Goal: Task Accomplishment & Management: Use online tool/utility

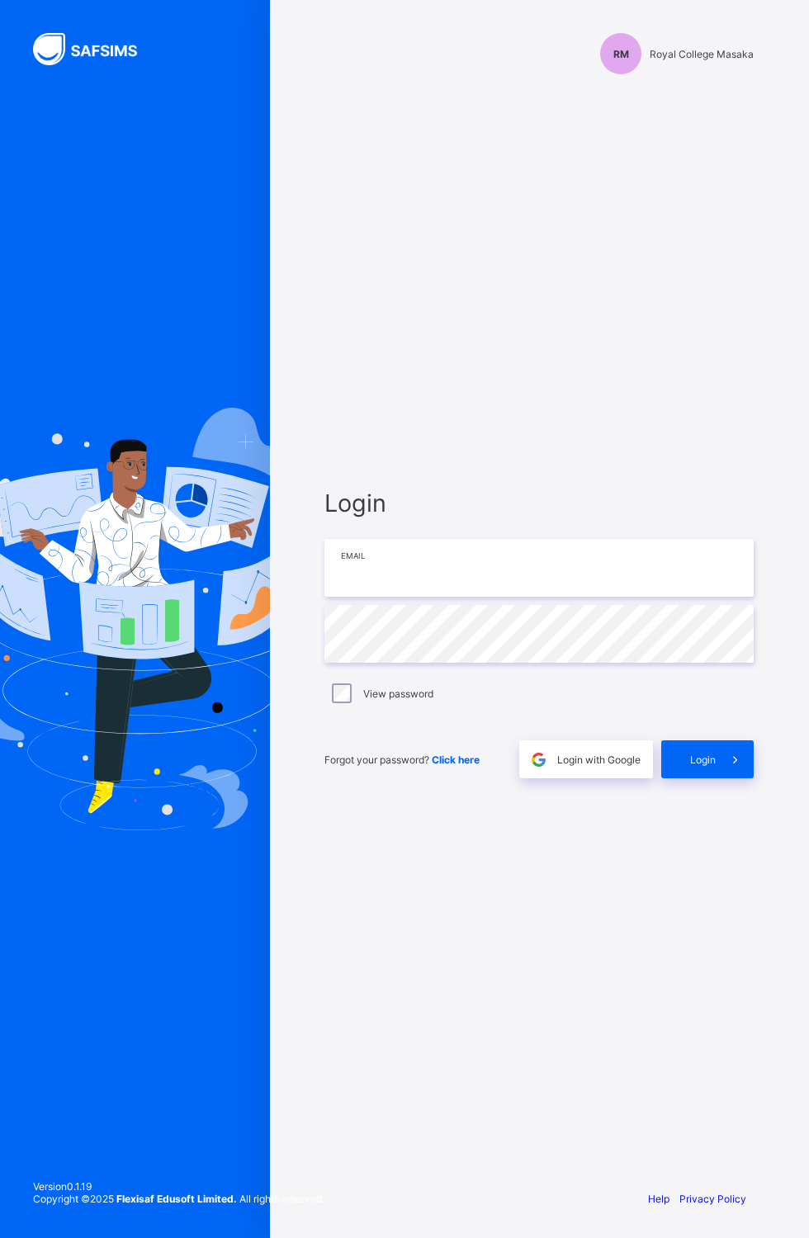
click at [535, 597] on input "email" at bounding box center [538, 568] width 429 height 58
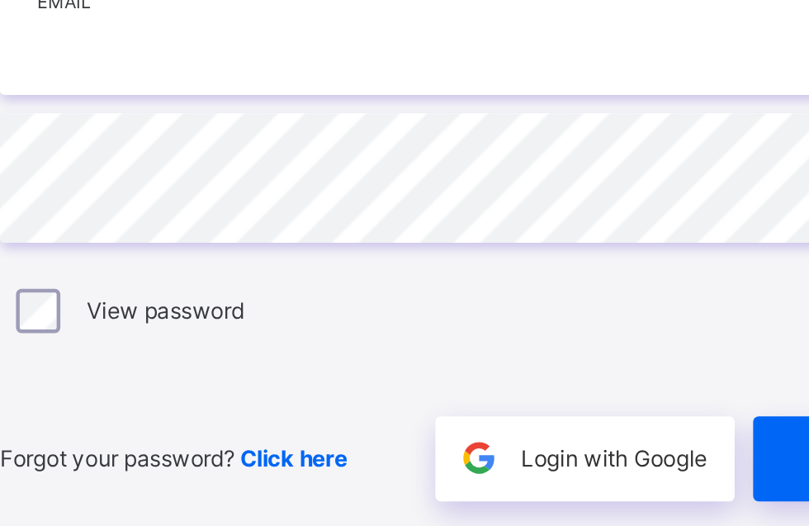
click at [482, 241] on input "email" at bounding box center [538, 212] width 429 height 58
type input "**********"
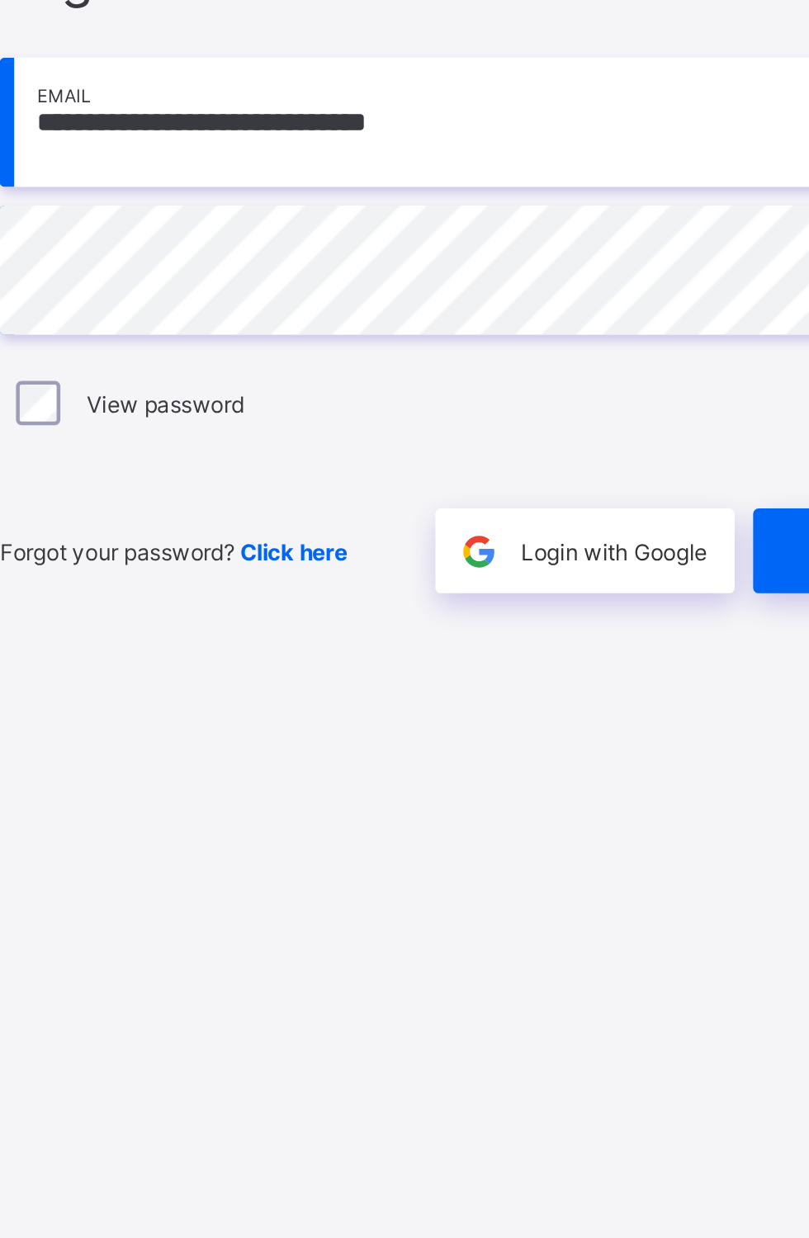
click at [582, 778] on div "Login with Google" at bounding box center [586, 759] width 134 height 38
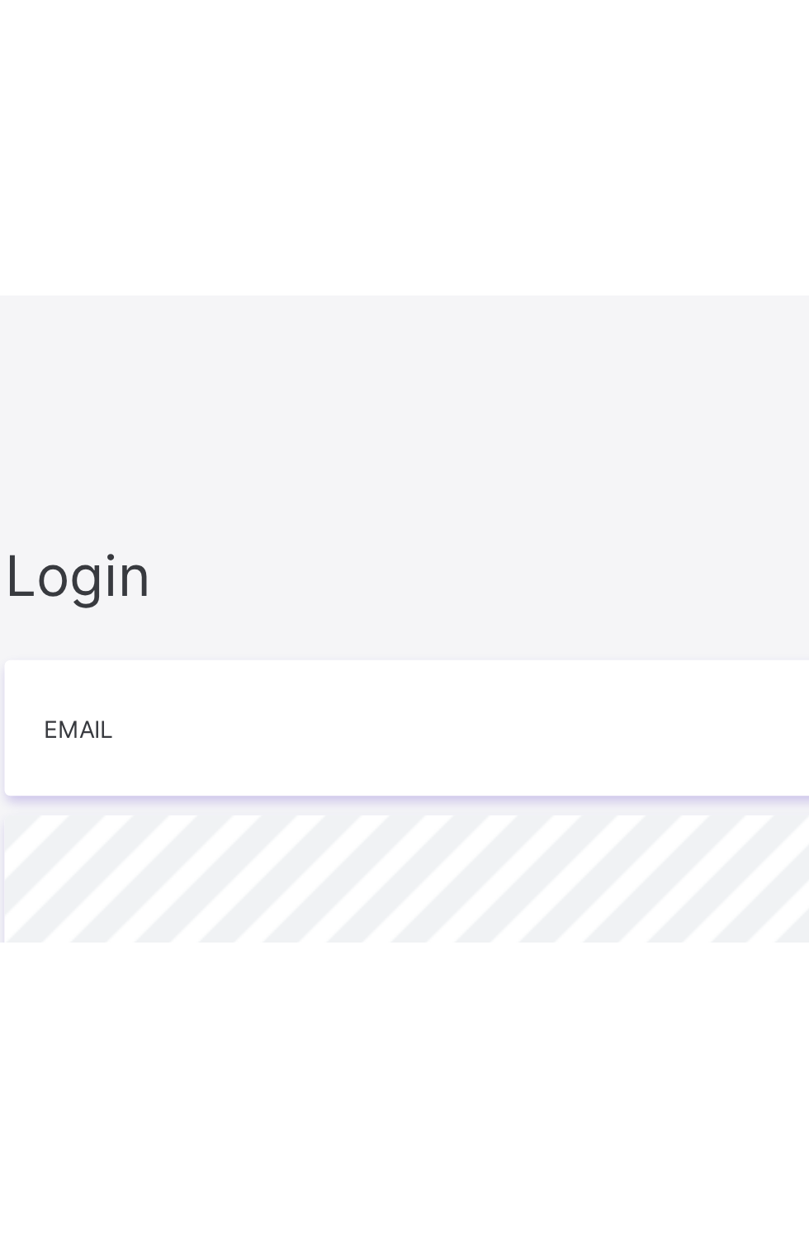
scroll to position [140, 0]
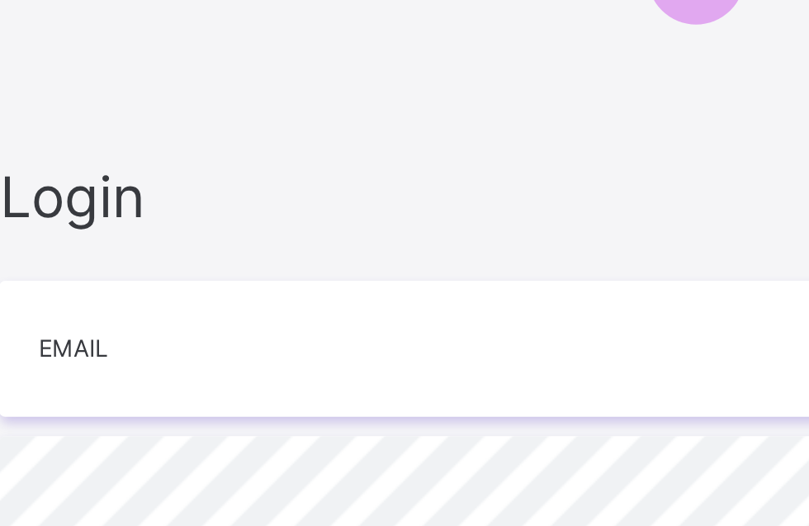
click at [374, 183] on input "email" at bounding box center [538, 212] width 429 height 58
type input "**********"
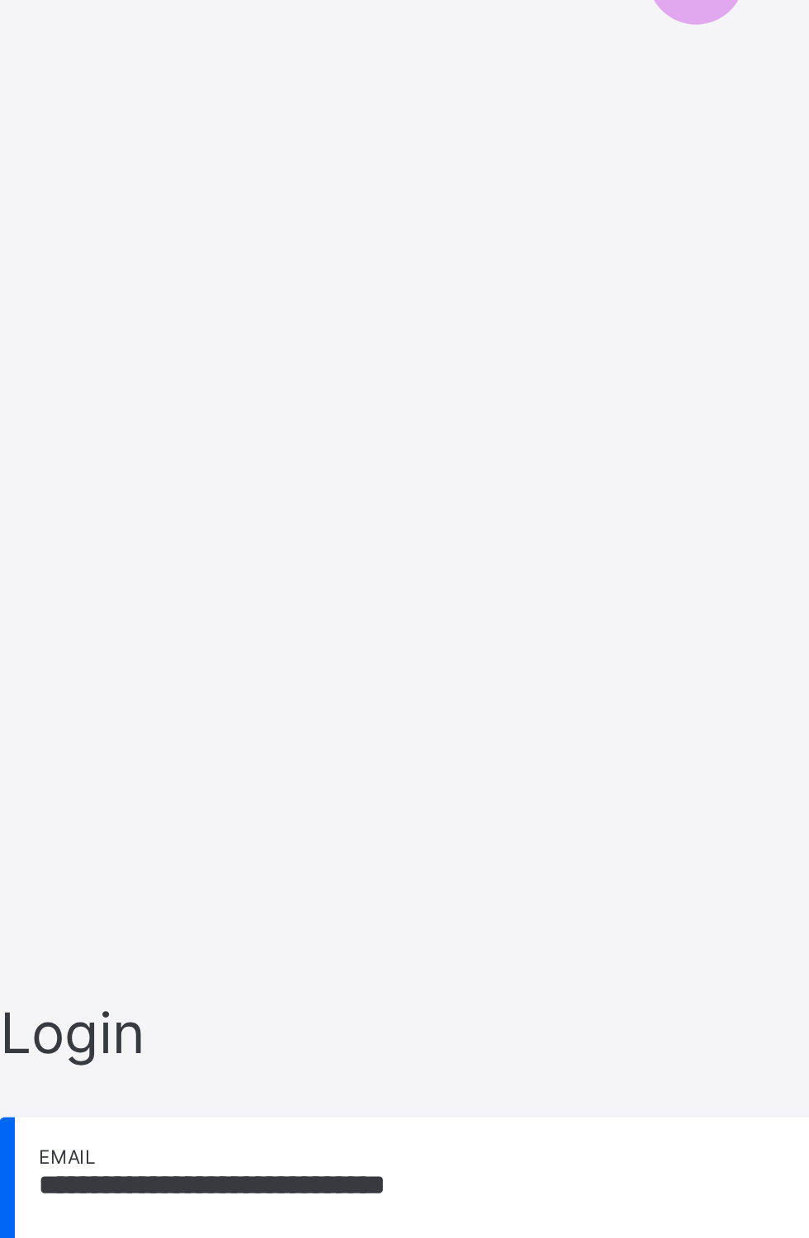
click at [339, 257] on div "**********" at bounding box center [539, 633] width 462 height 1085
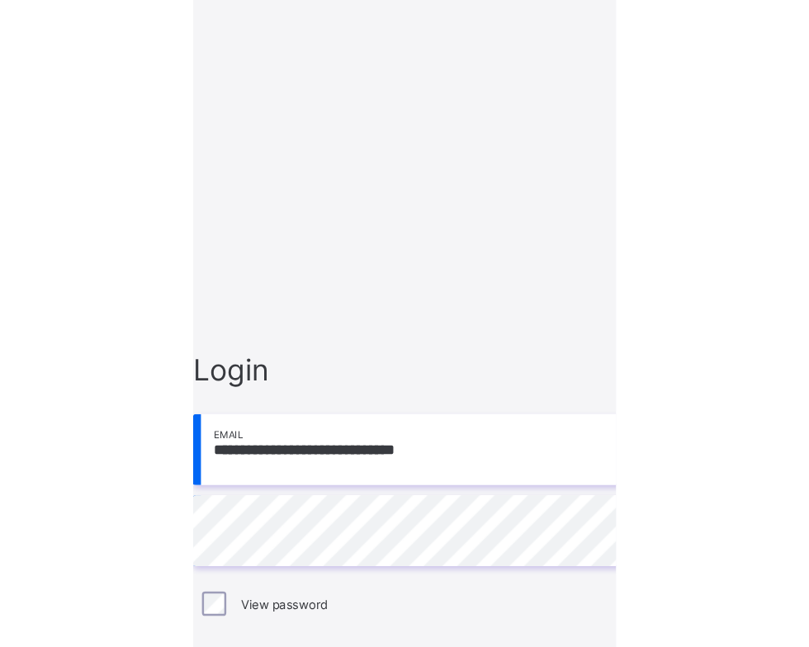
scroll to position [0, 0]
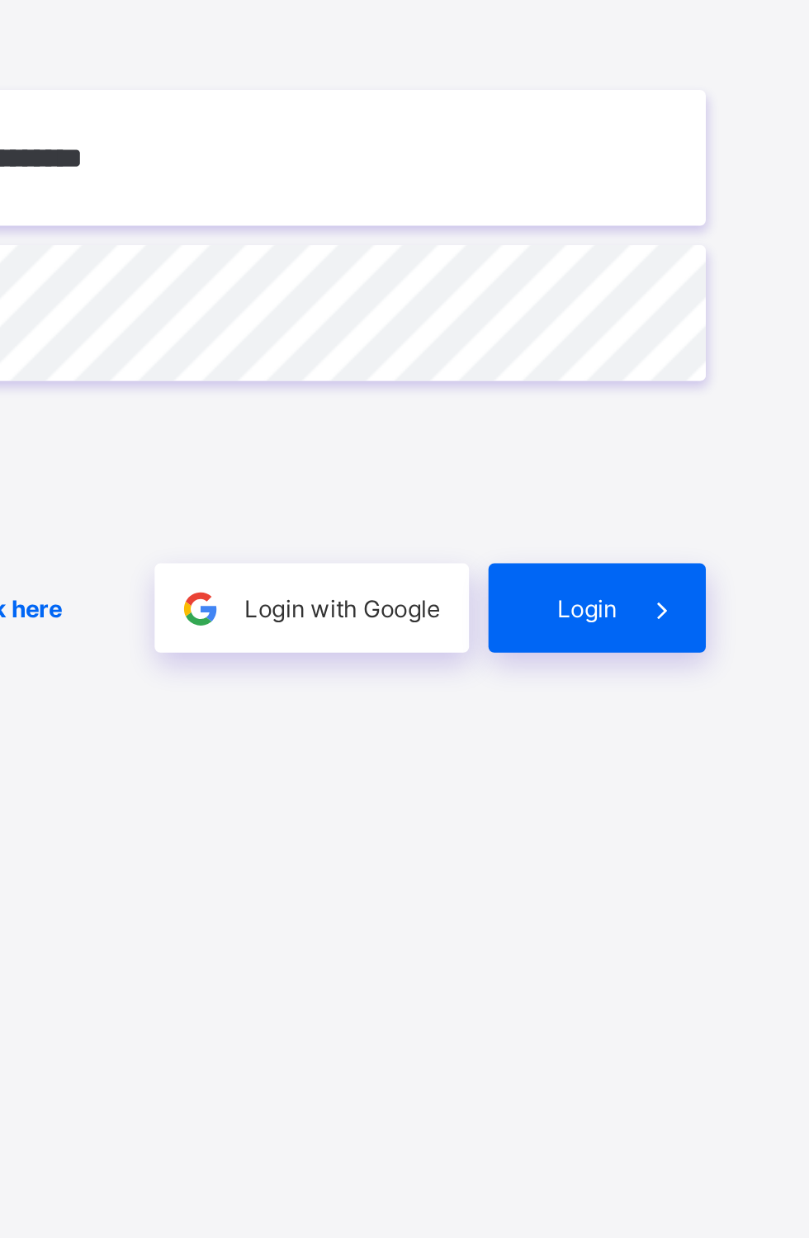
click at [701, 766] on span "Login" at bounding box center [703, 759] width 26 height 12
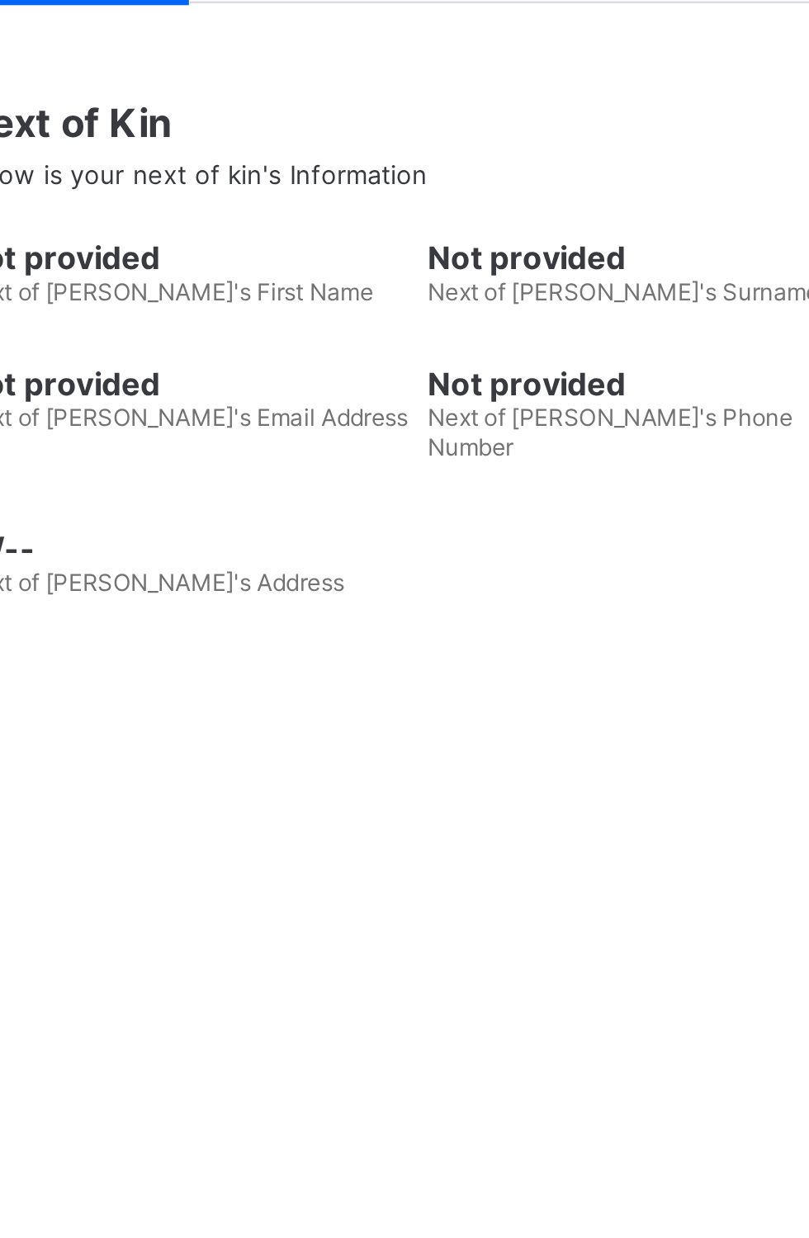
click at [217, 26] on div at bounding box center [232, 33] width 53 height 26
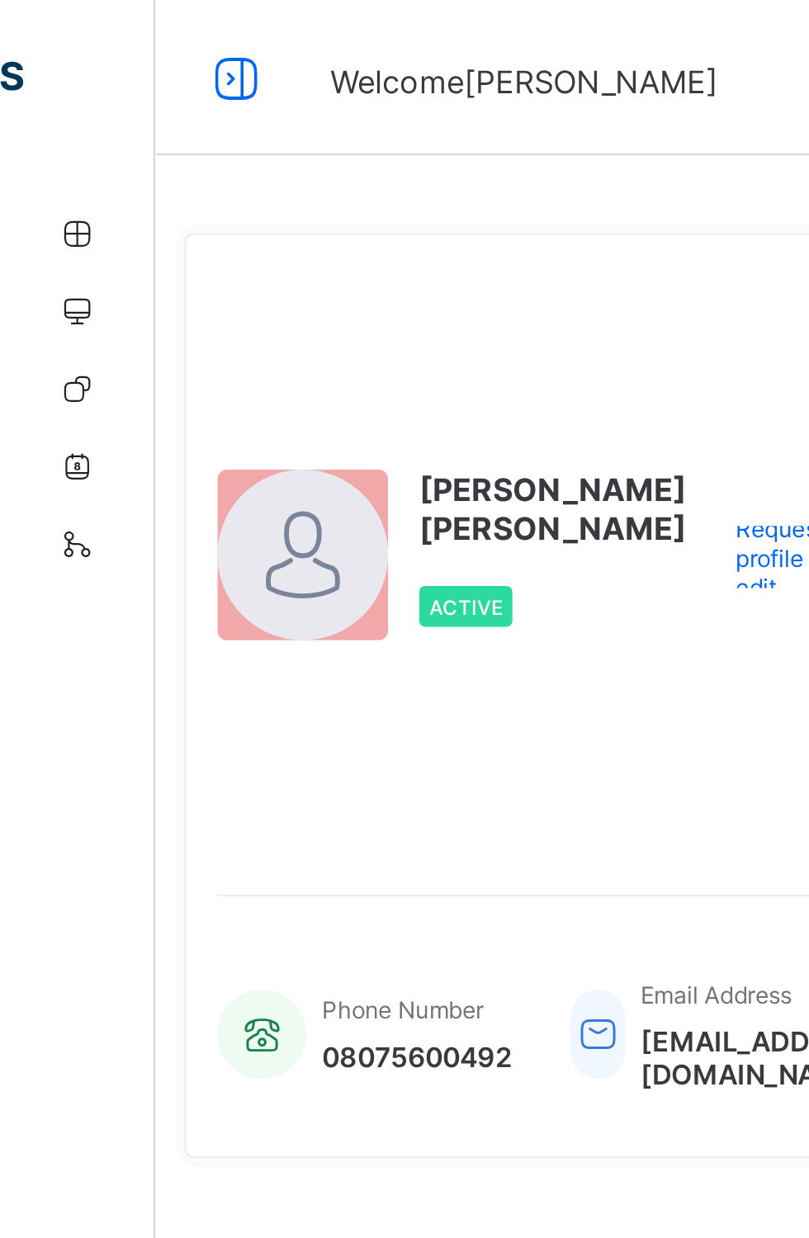
click at [107, 35] on icon at bounding box center [101, 33] width 28 height 24
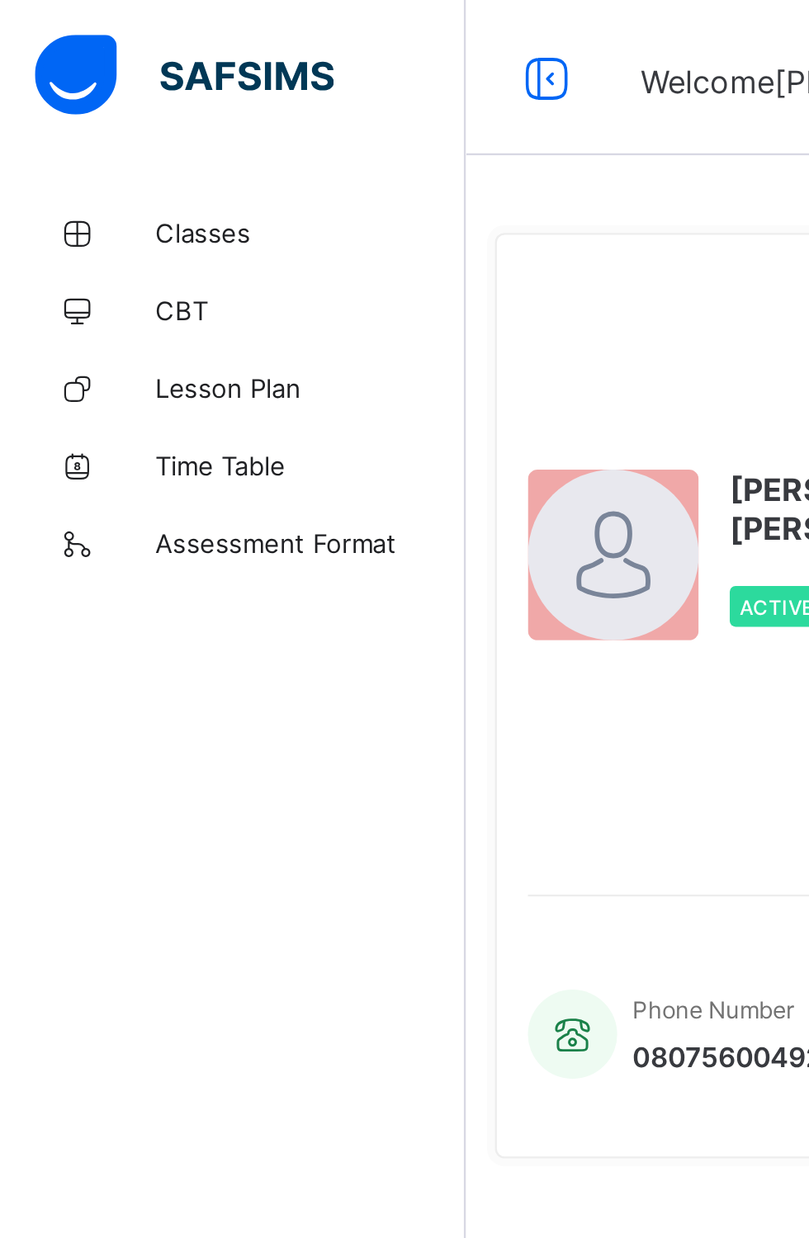
click at [104, 168] on span "Lesson Plan" at bounding box center [132, 164] width 132 height 13
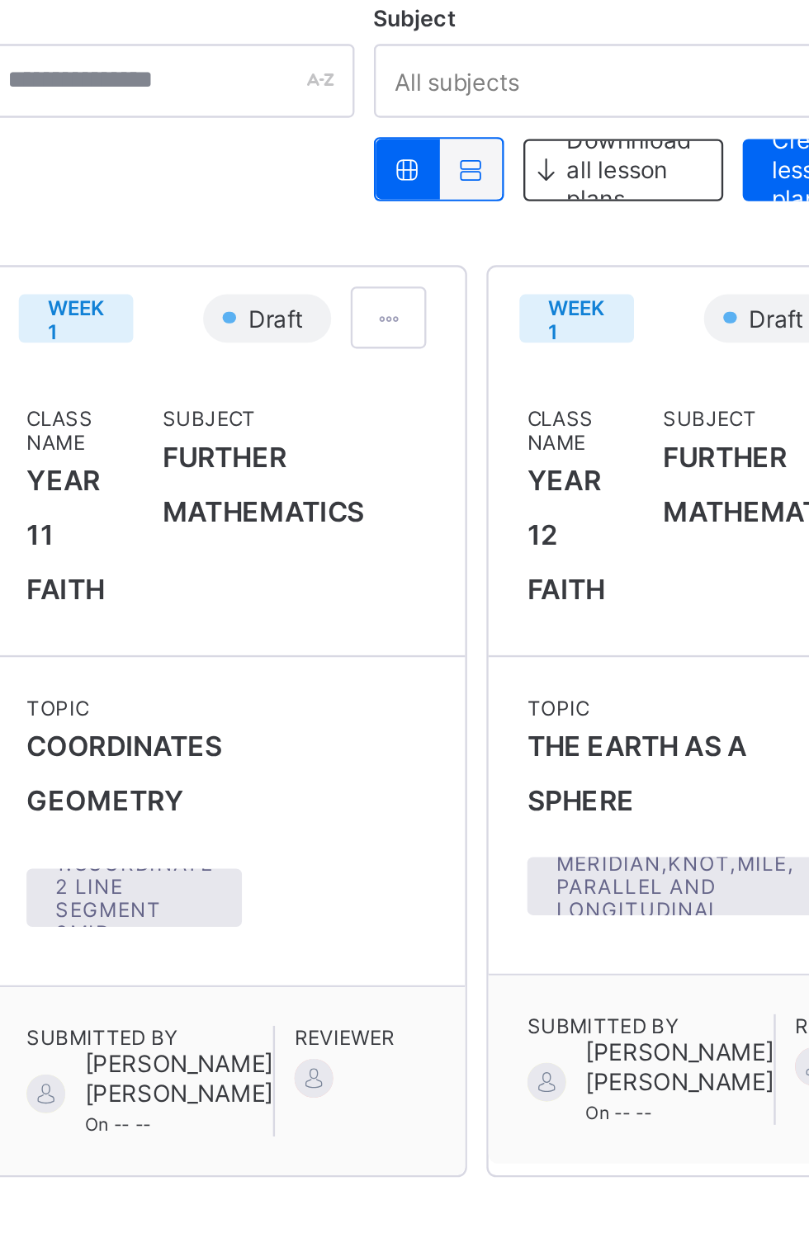
click at [767, 267] on div "Subject All subjects Class All classes Downnload all lesson plans Create lesson…" at bounding box center [503, 244] width 551 height 67
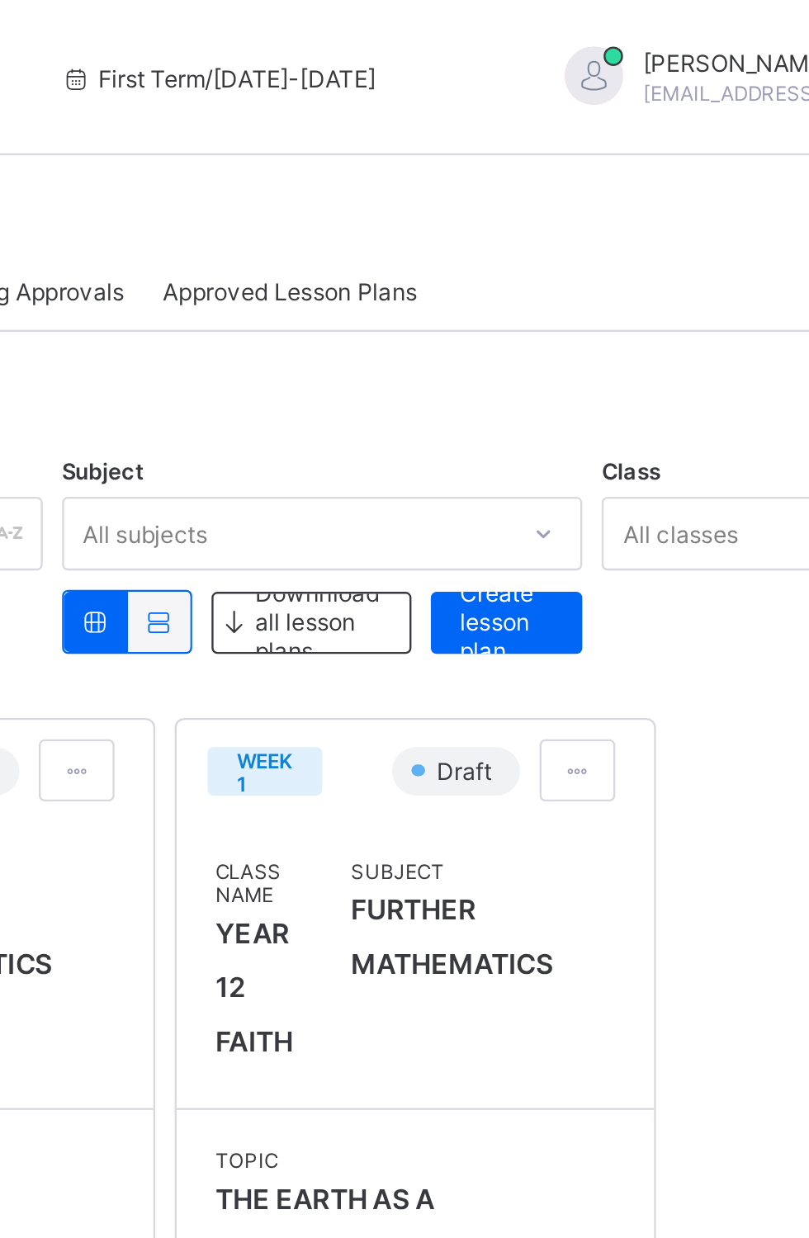
click at [559, 264] on div "Create lesson plan" at bounding box center [582, 265] width 64 height 26
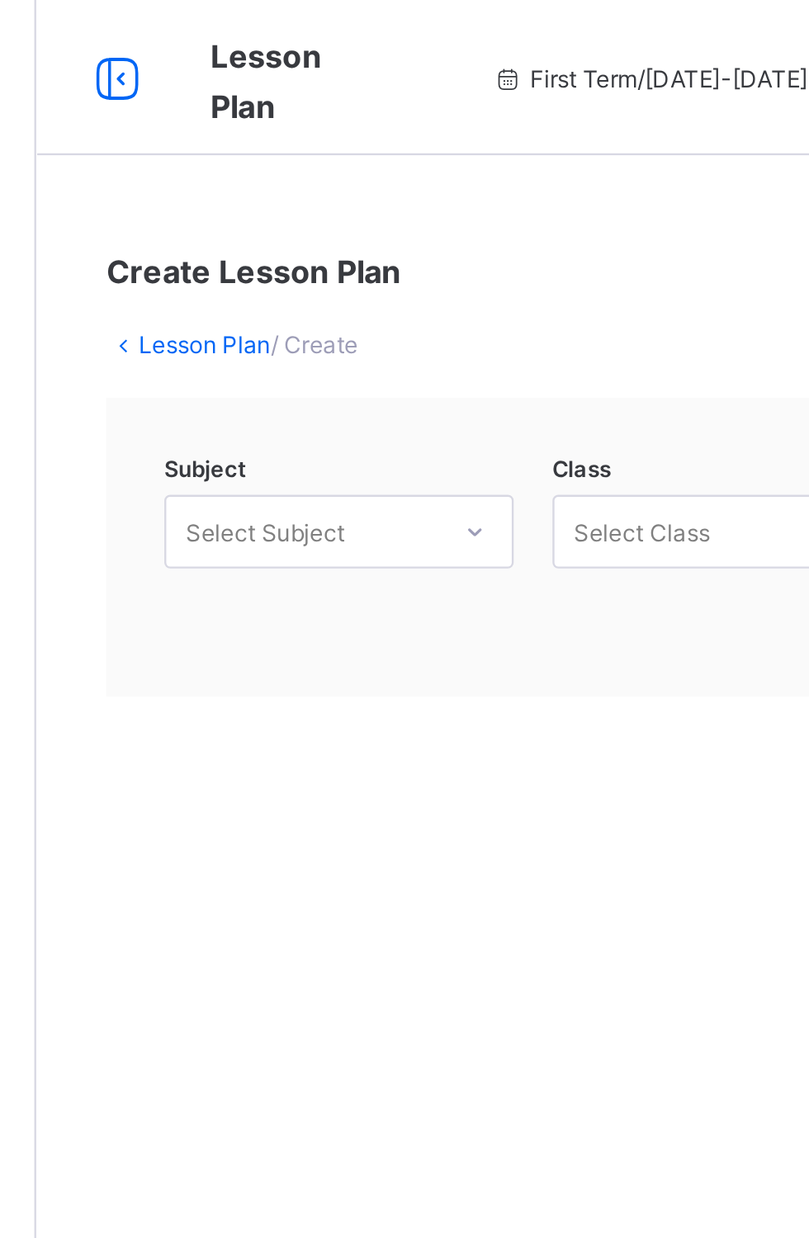
click at [248, 31] on div at bounding box center [232, 33] width 53 height 26
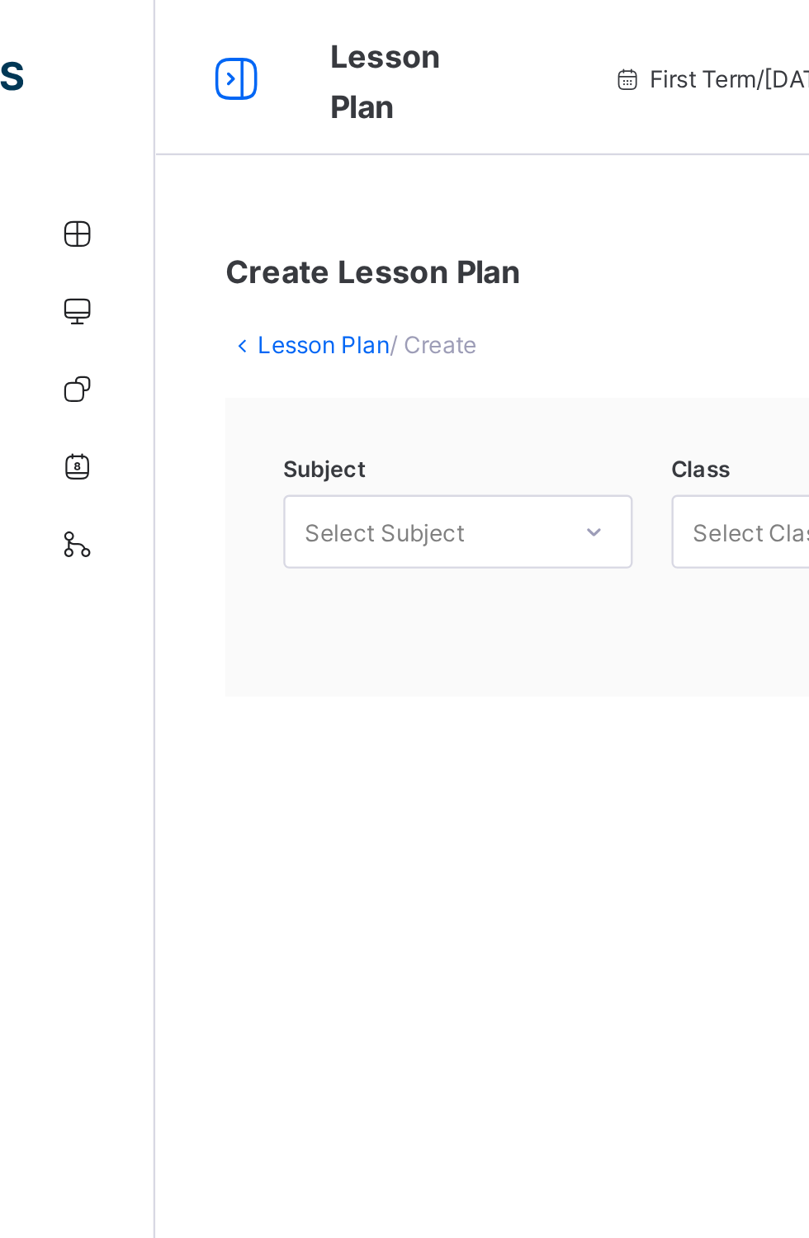
click at [114, 38] on icon at bounding box center [101, 33] width 28 height 24
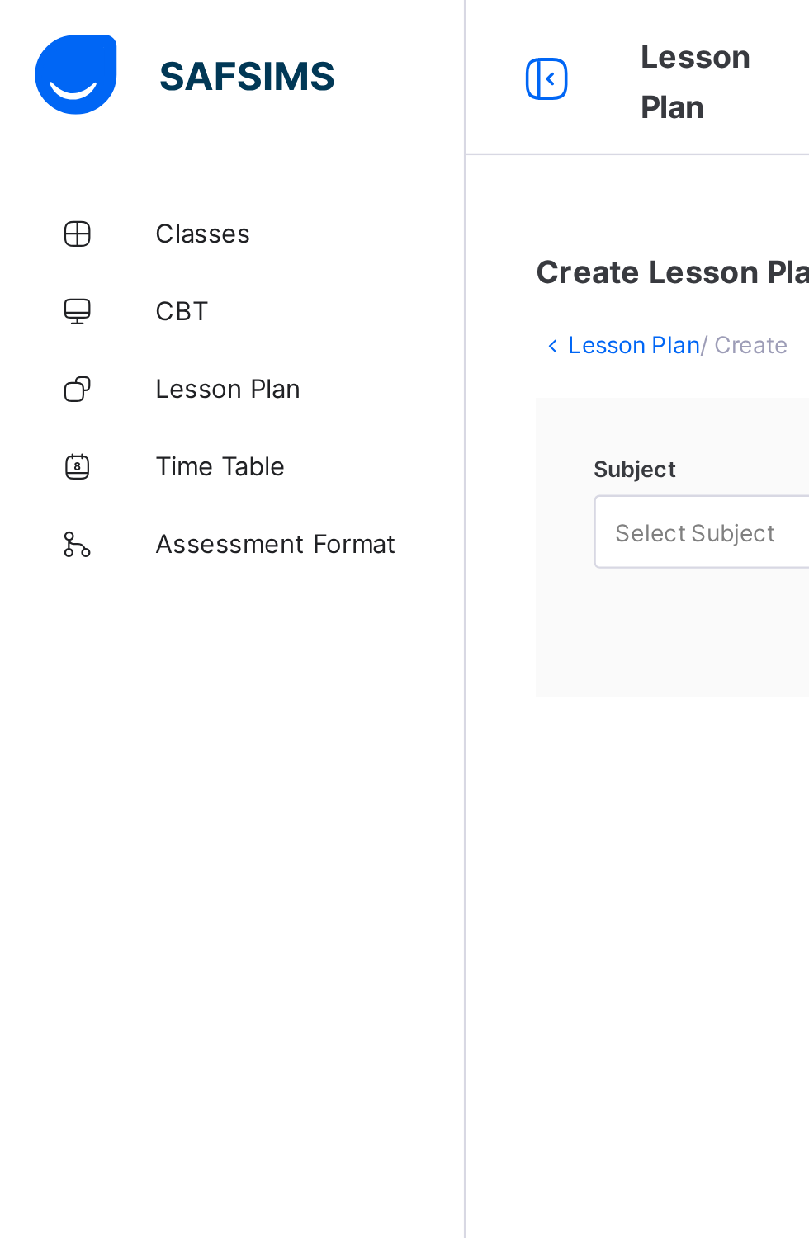
click at [102, 173] on link "Lesson Plan" at bounding box center [99, 165] width 198 height 33
click at [94, 178] on link "Lesson Plan" at bounding box center [99, 165] width 198 height 33
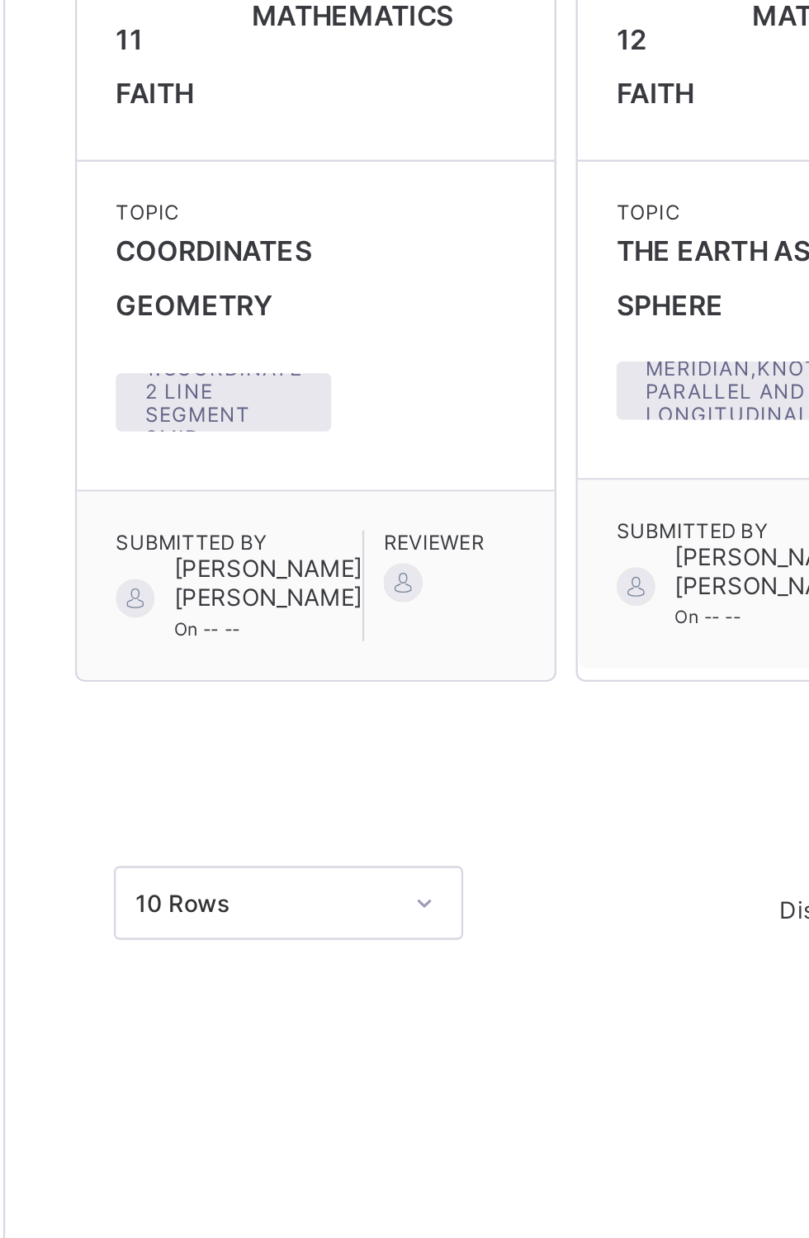
click at [271, 645] on span "[PERSON_NAME] [PERSON_NAME]" at bounding box center [310, 651] width 80 height 25
click at [359, 671] on div "Reviewer" at bounding box center [380, 652] width 43 height 47
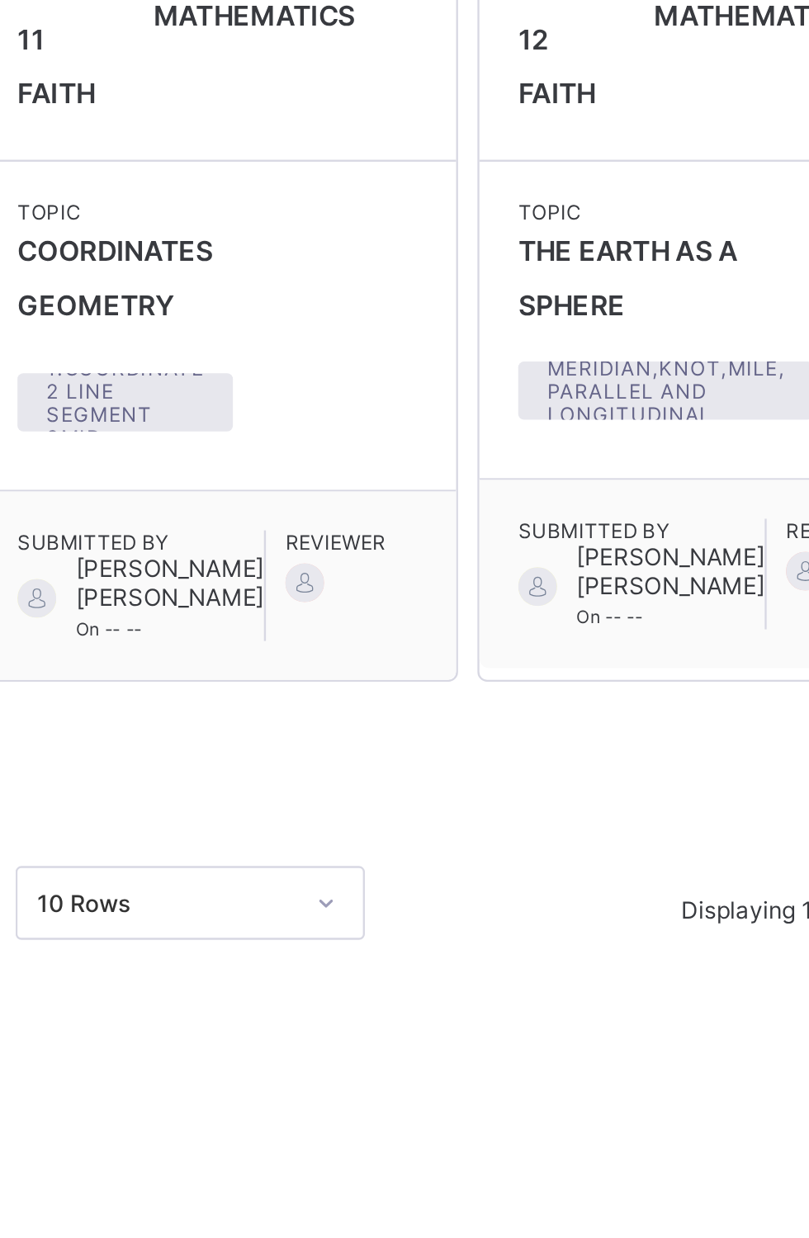
click at [493, 632] on span "Submitted By" at bounding box center [510, 629] width 105 height 10
click at [475, 649] on span "[PERSON_NAME] [PERSON_NAME] On -- --" at bounding box center [510, 652] width 105 height 37
click at [277, 599] on div "Topic COORDINATES GEOMETRY 1.Coordinate 2 line segment 3Mid" at bounding box center [330, 541] width 203 height 139
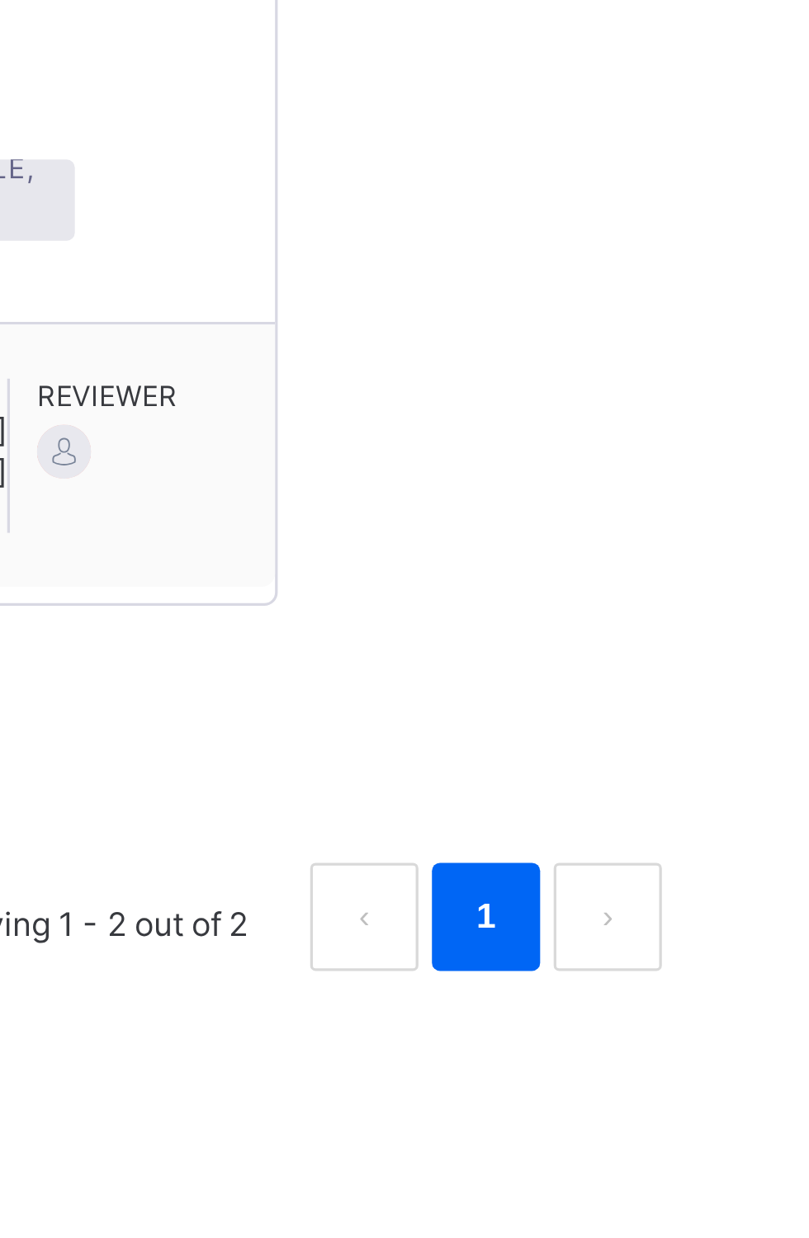
click at [708, 799] on link "1" at bounding box center [709, 787] width 16 height 21
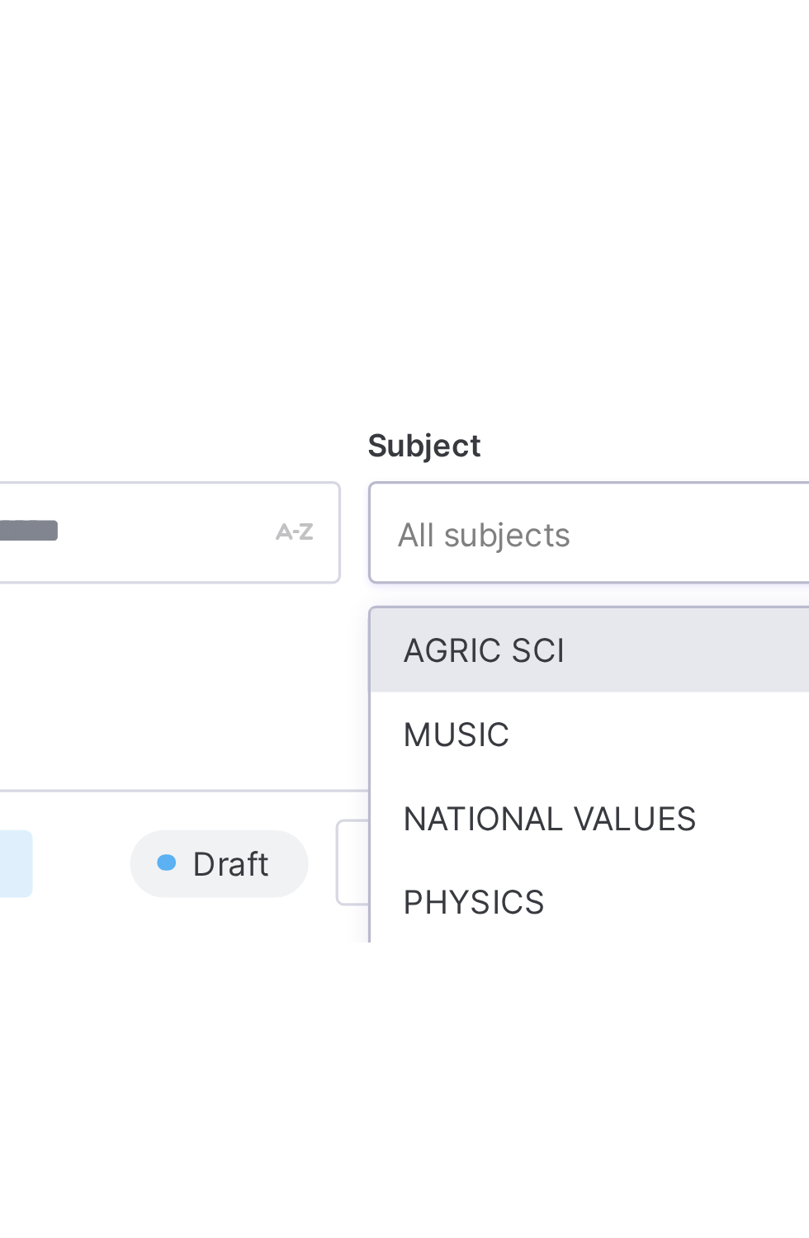
scroll to position [92, 0]
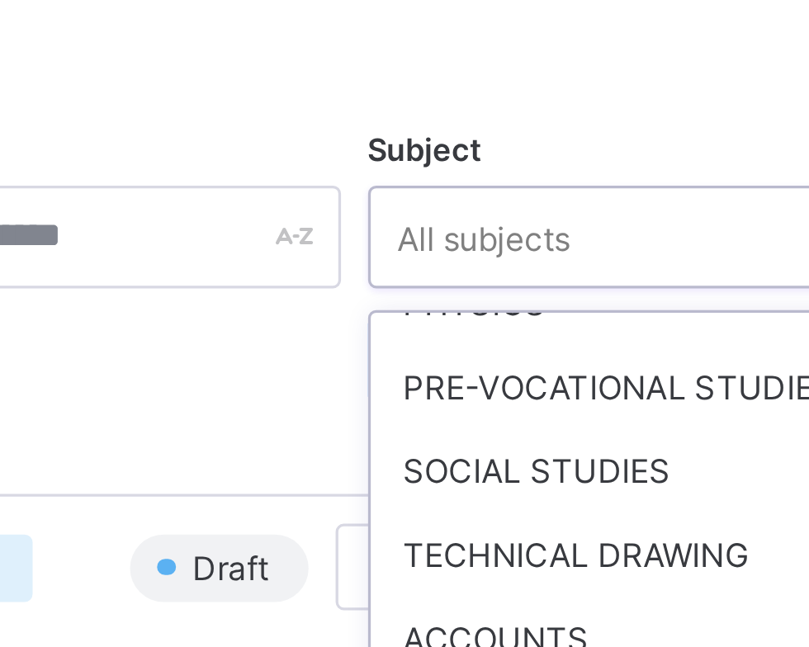
click at [480, 175] on div "Subject option AGRIC SCI focused, 1 of 39. 39 results available. Use Up and Dow…" at bounding box center [503, 481] width 551 height 680
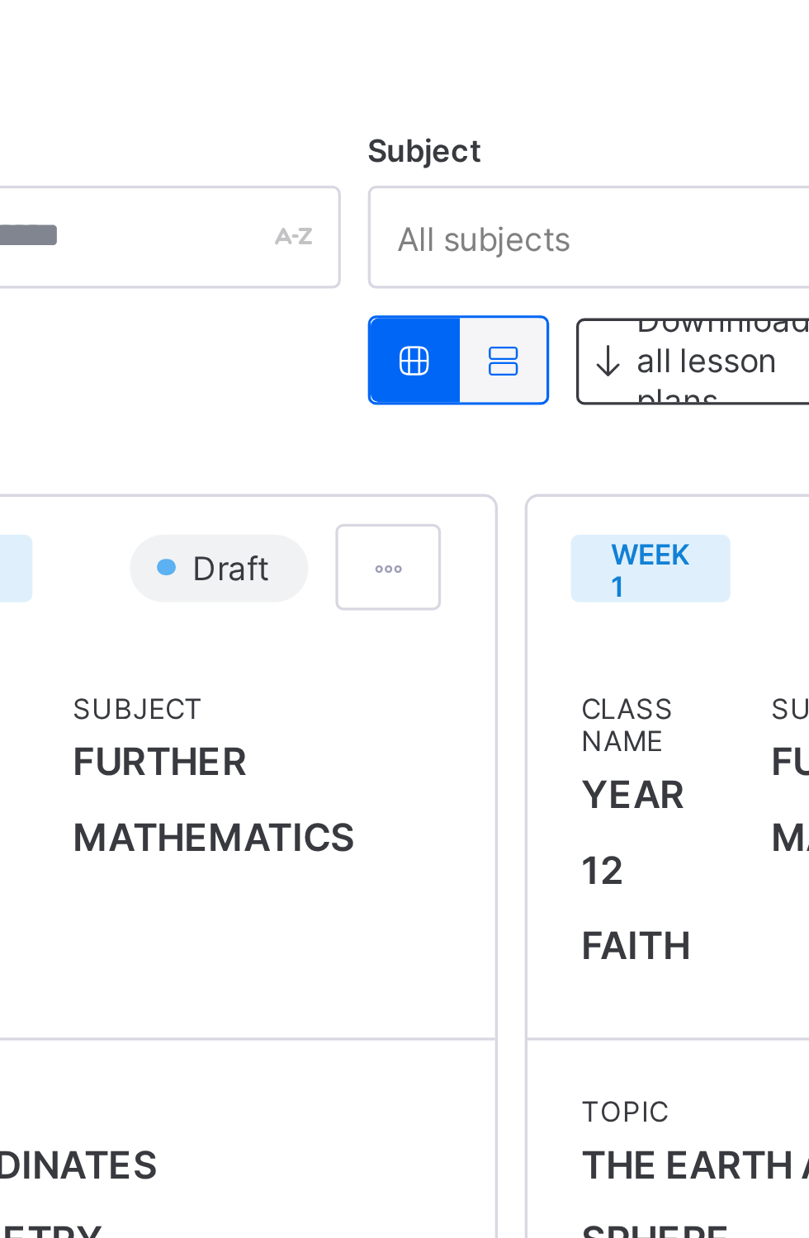
click at [347, 318] on div "Draft" at bounding box center [347, 328] width 54 height 21
click at [399, 319] on div at bounding box center [399, 327] width 32 height 26
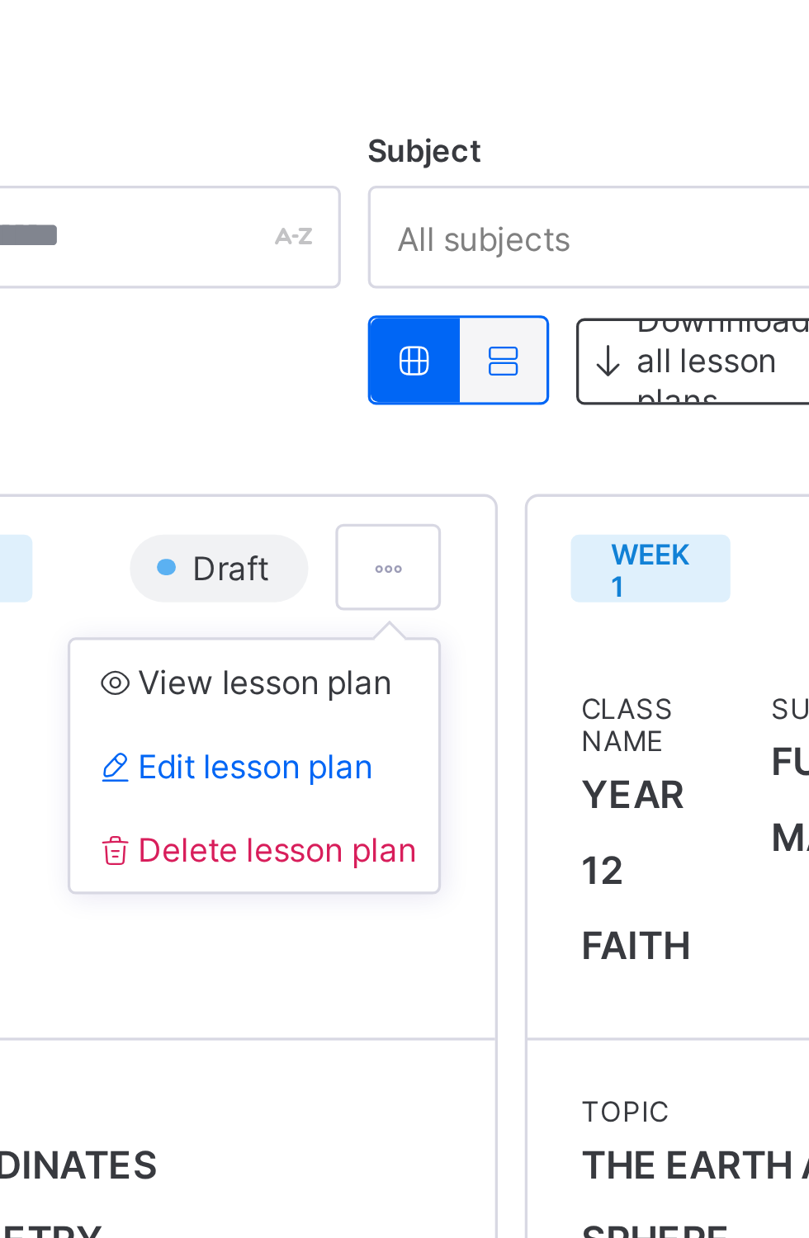
click at [361, 387] on span "Edit lesson plan" at bounding box center [352, 388] width 86 height 12
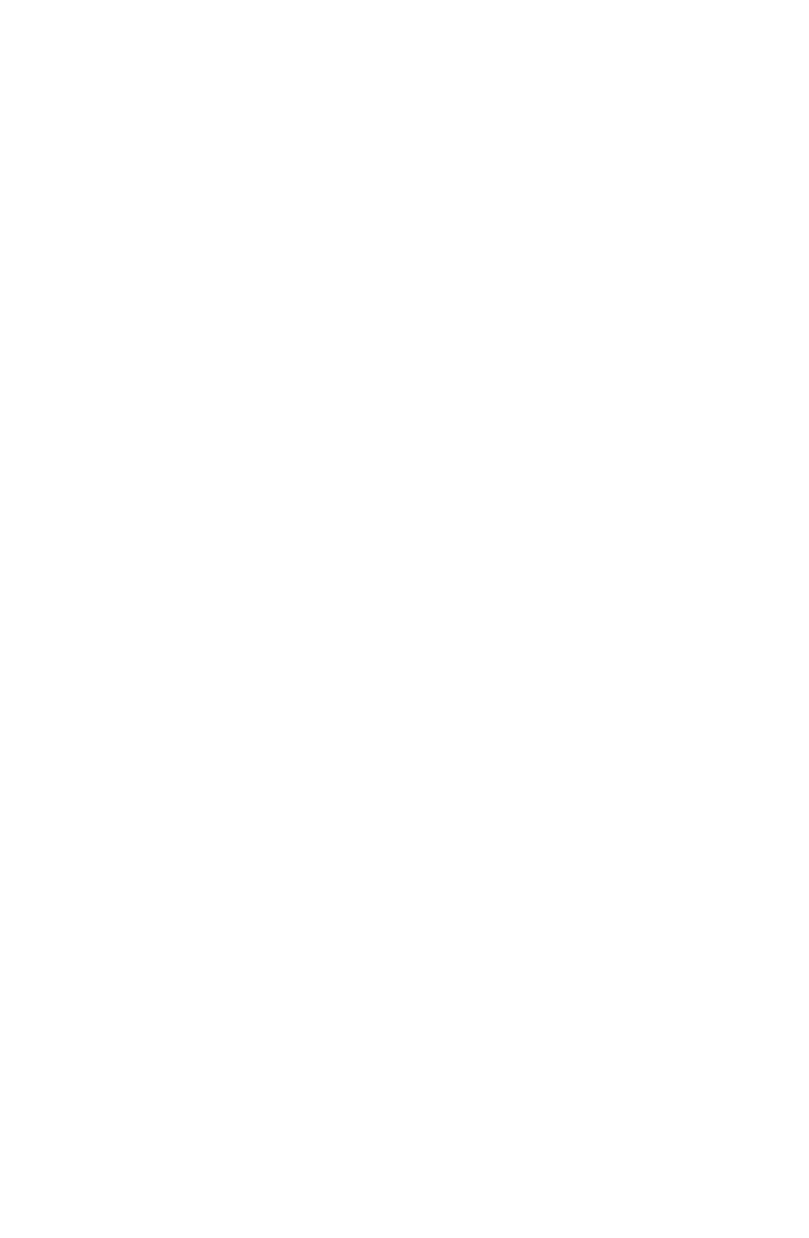
scroll to position [40, 0]
